Goal: Find specific page/section: Find specific page/section

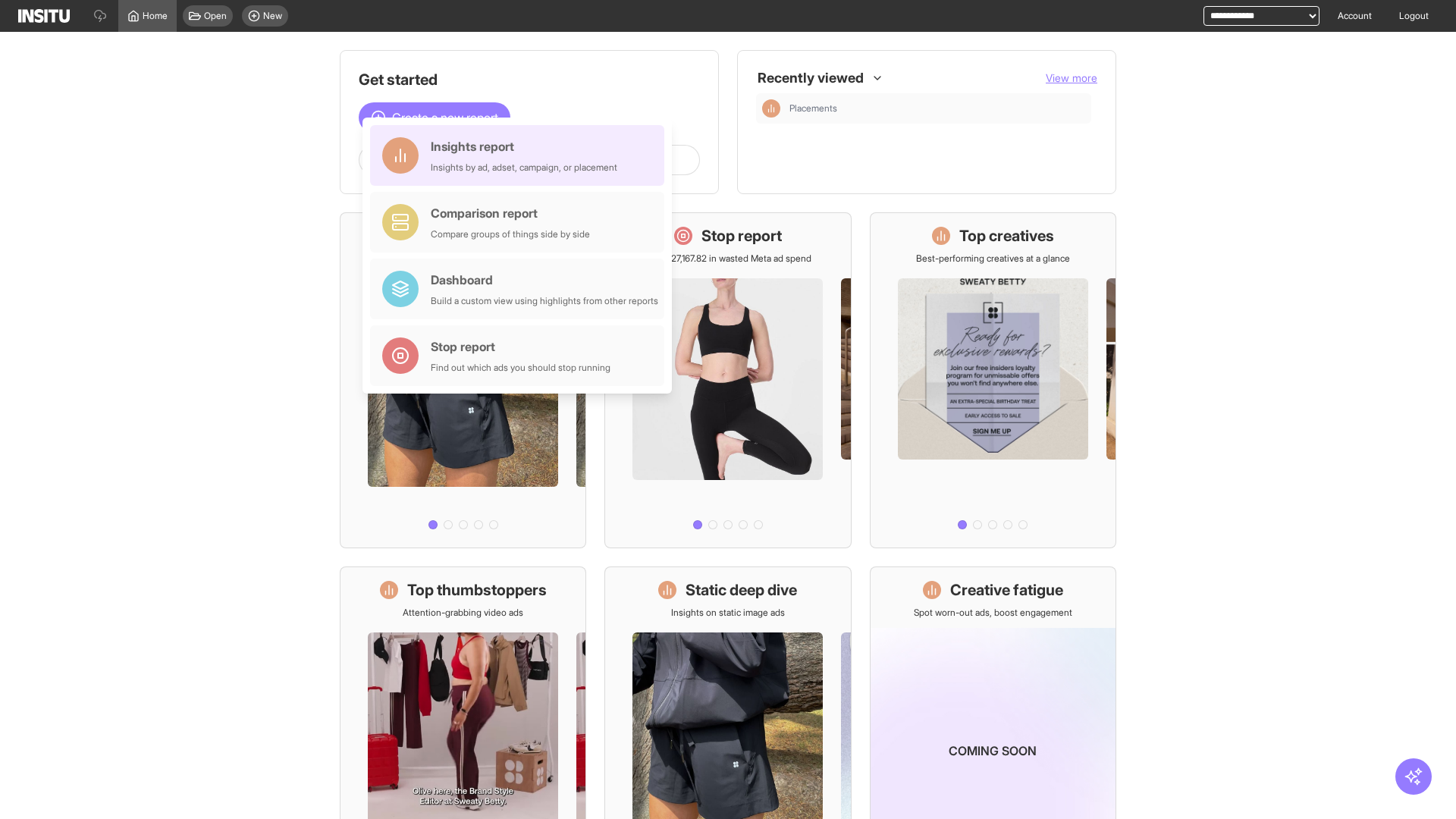
click at [521, 155] on div "Insights report Insights by ad, adset, campaign, or placement" at bounding box center [524, 155] width 186 height 37
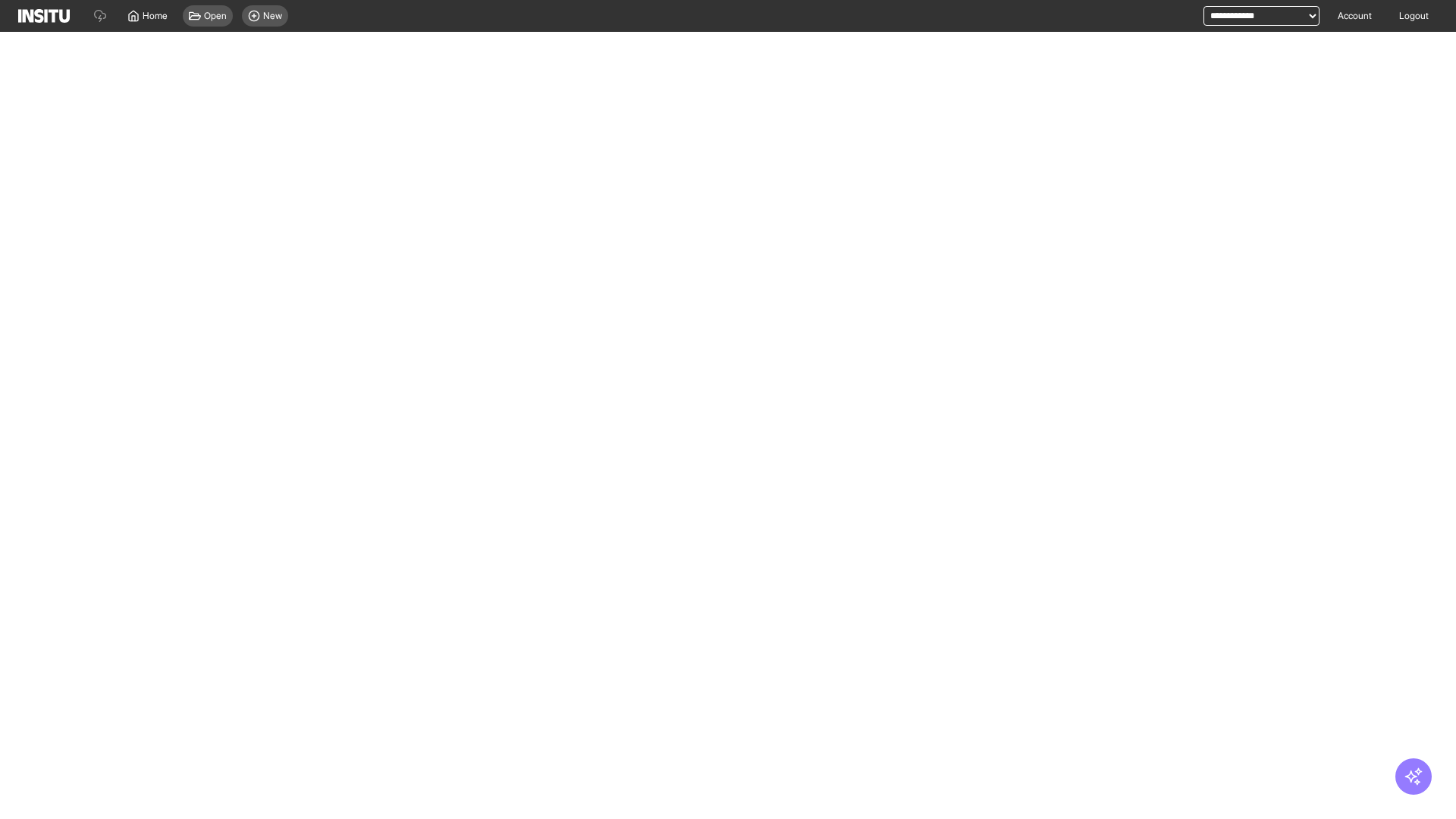
select select "**"
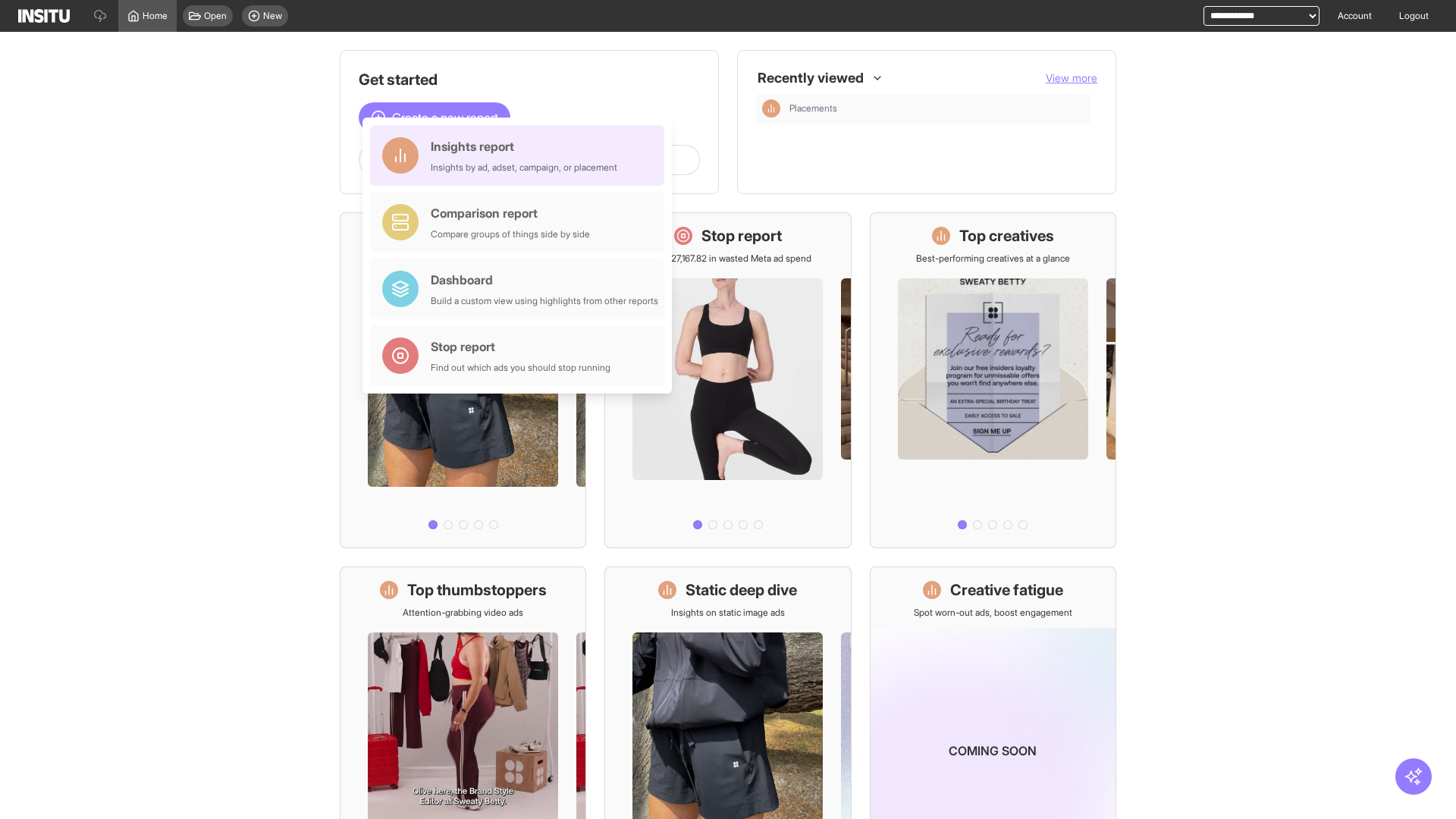
click at [521, 155] on div "Insights report Insights by ad, adset, campaign, or placement" at bounding box center [524, 155] width 186 height 37
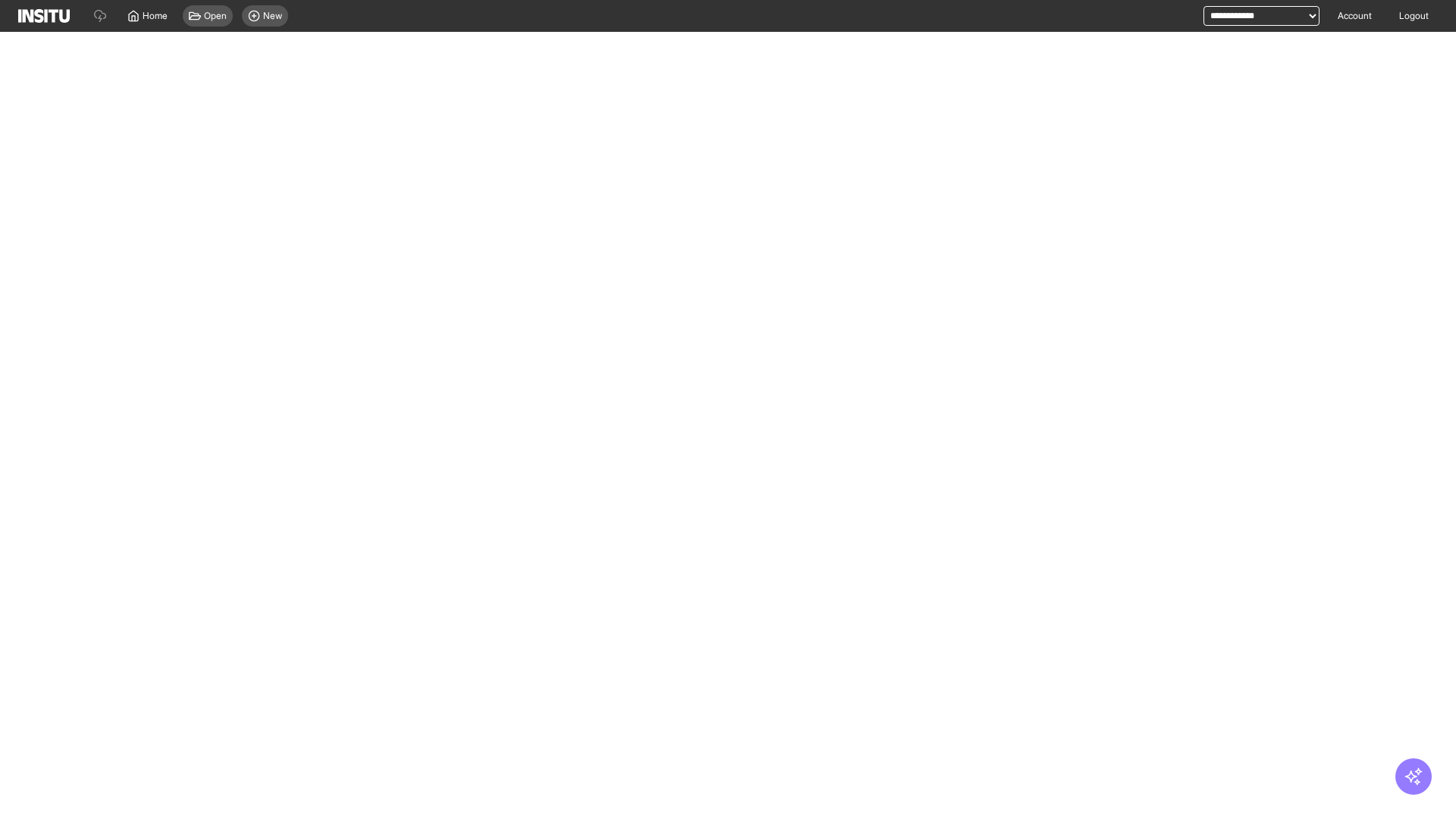
select select "**"
